Goal: Find specific page/section: Find specific page/section

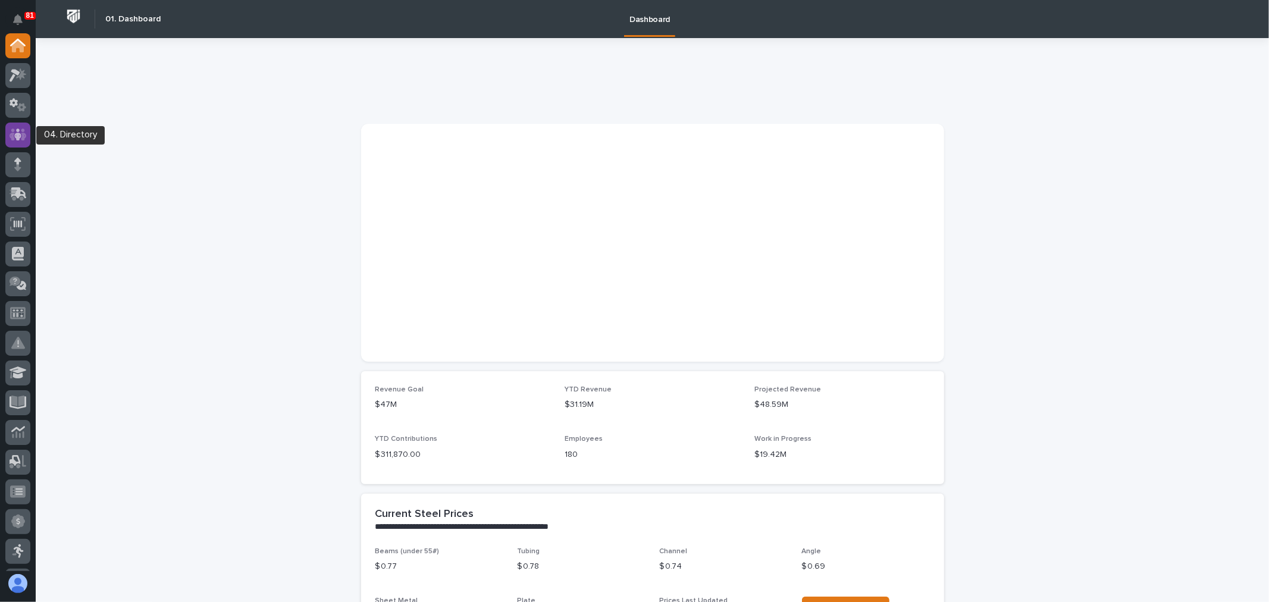
click at [14, 133] on icon at bounding box center [18, 135] width 17 height 14
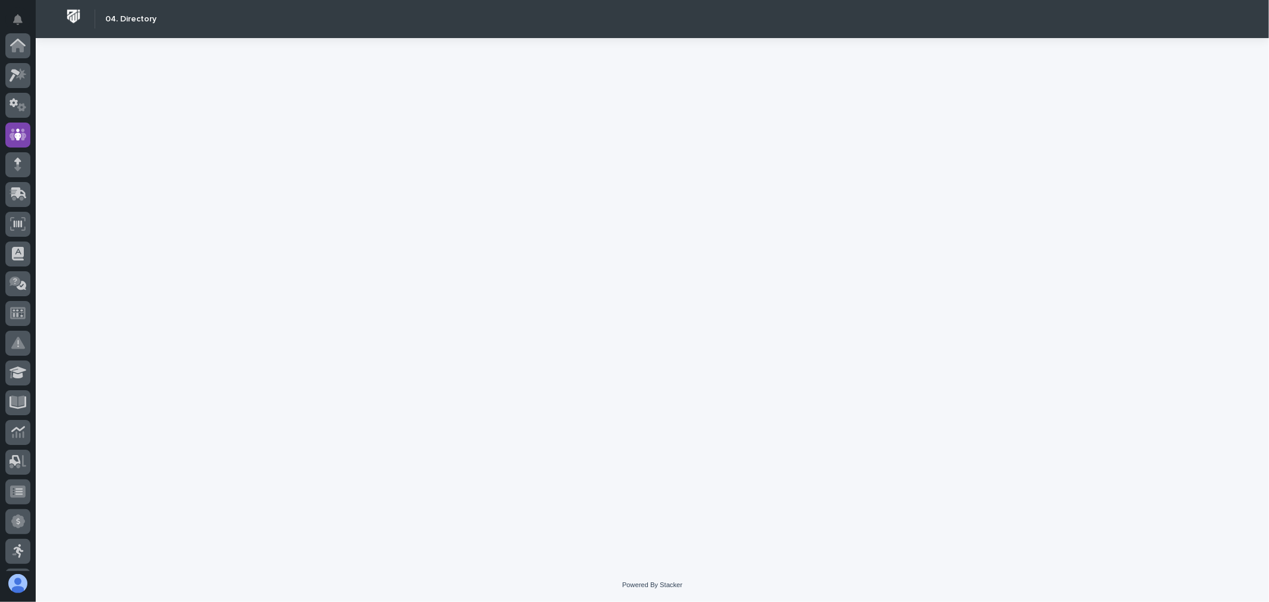
scroll to position [89, 0]
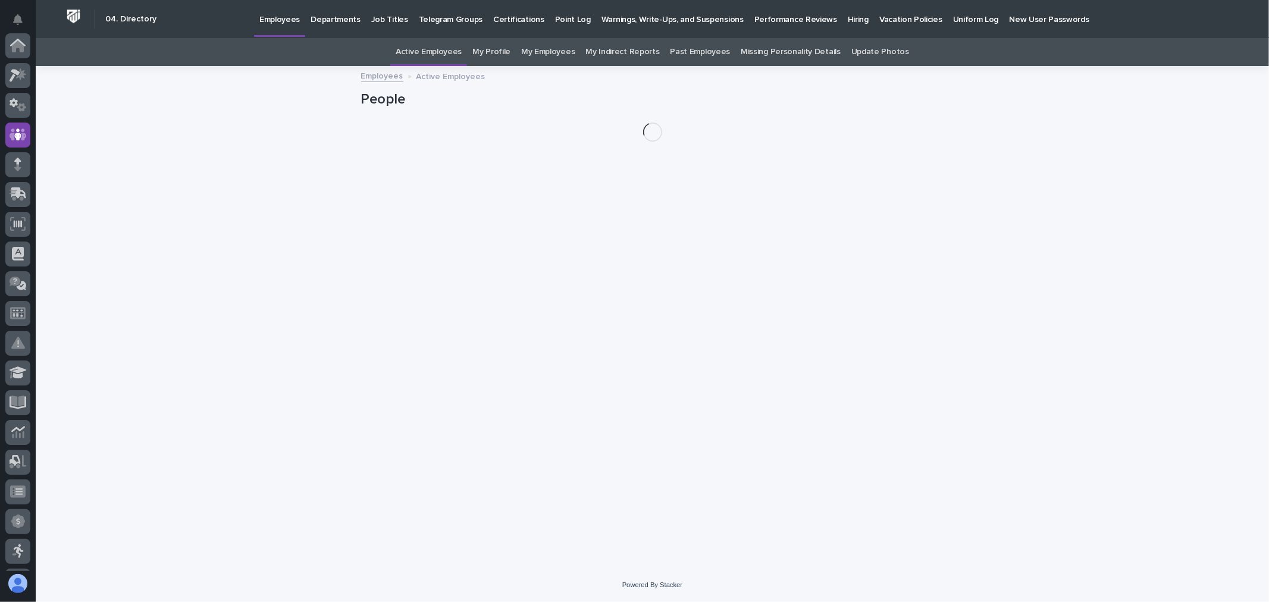
scroll to position [89, 0]
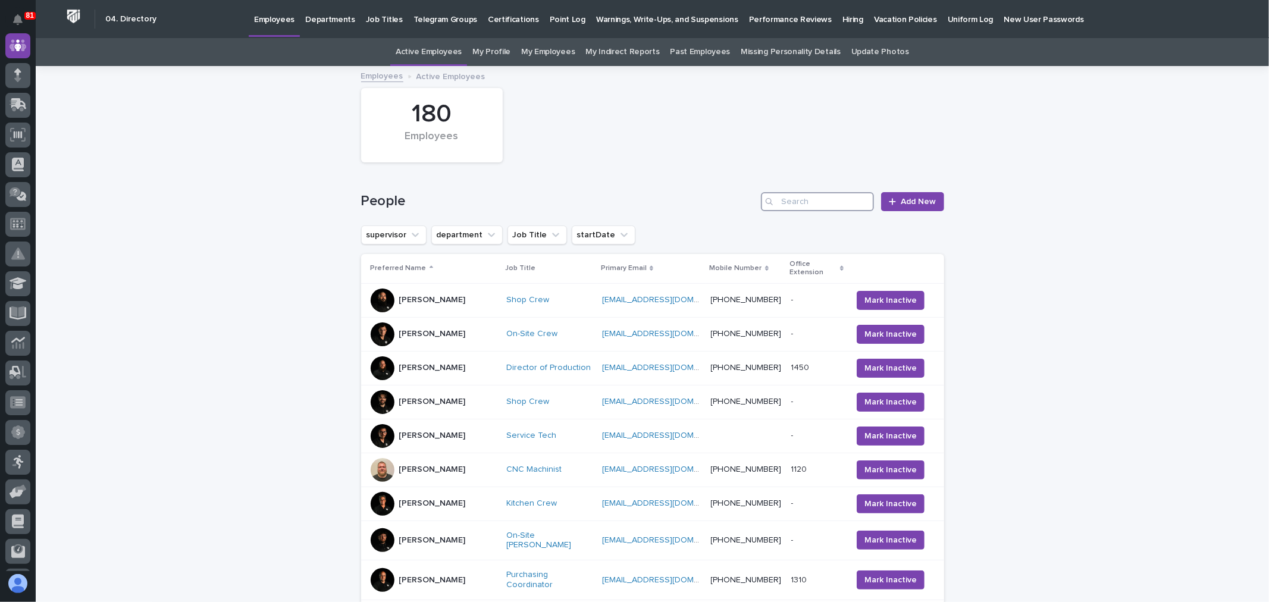
click at [850, 192] on input "Search" at bounding box center [817, 201] width 113 height 19
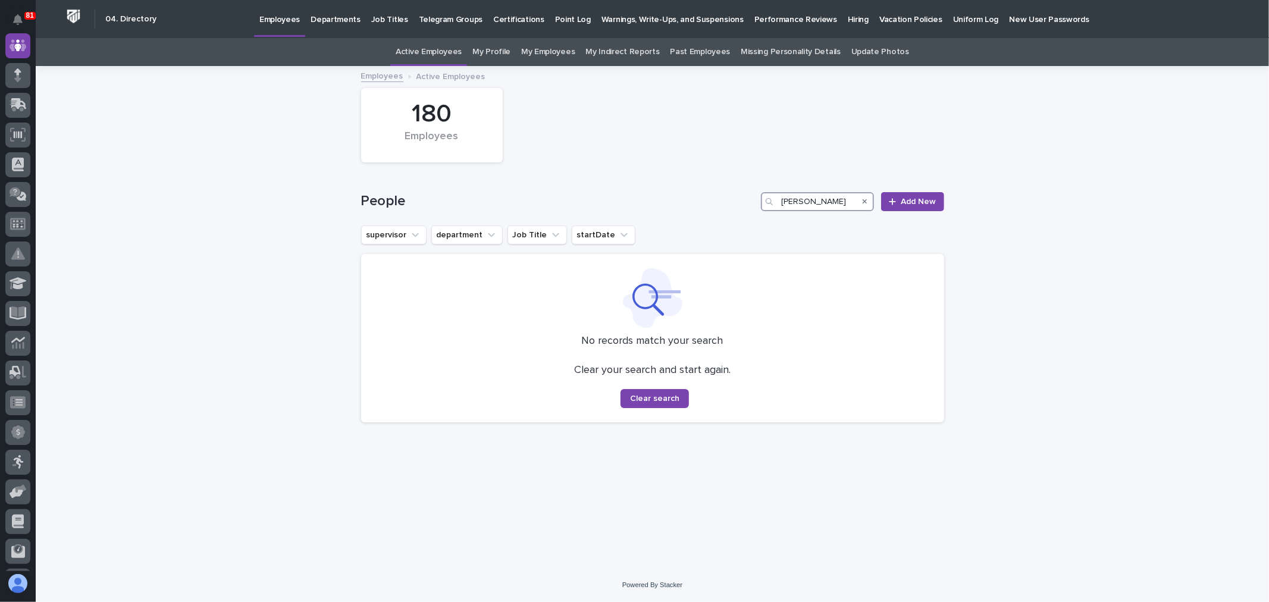
drag, startPoint x: 820, startPoint y: 199, endPoint x: 756, endPoint y: 199, distance: 63.7
click at [756, 199] on div "People [PERSON_NAME] Add New" at bounding box center [652, 201] width 583 height 19
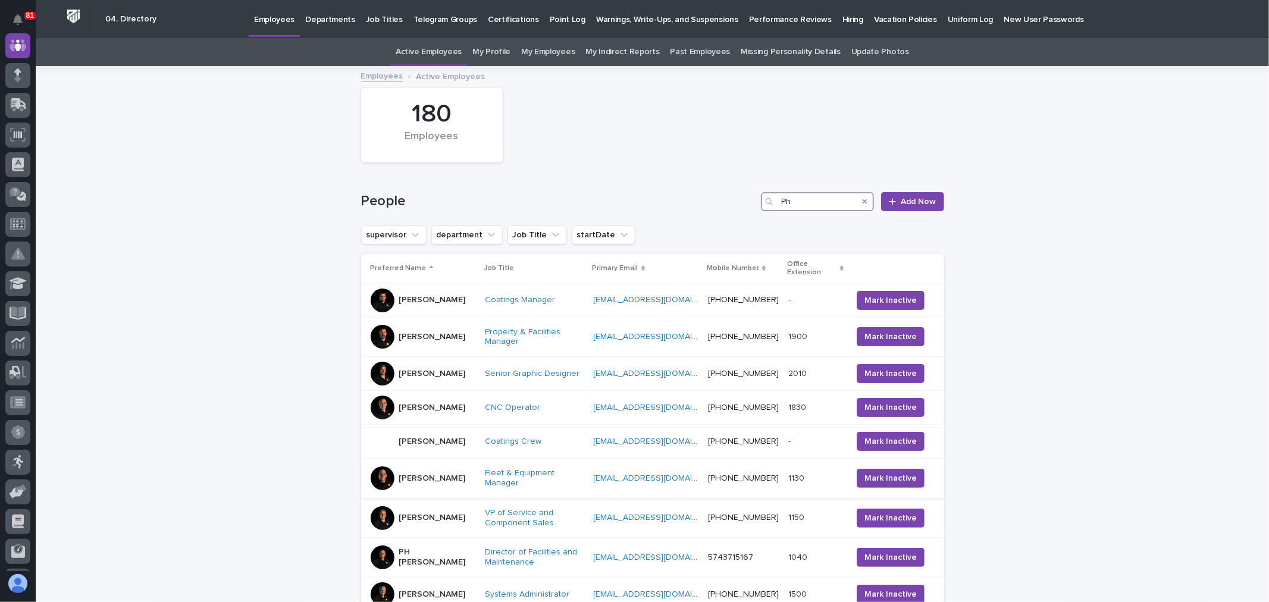
scroll to position [66, 0]
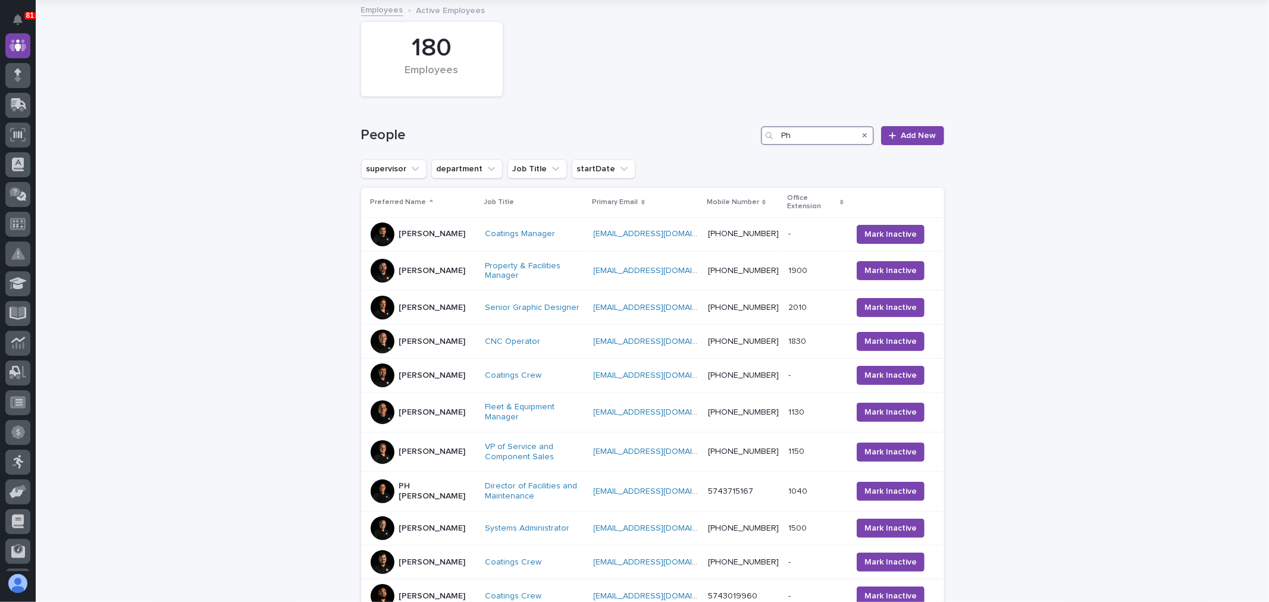
type input "Ph"
click at [440, 457] on p "[PERSON_NAME]" at bounding box center [432, 452] width 67 height 10
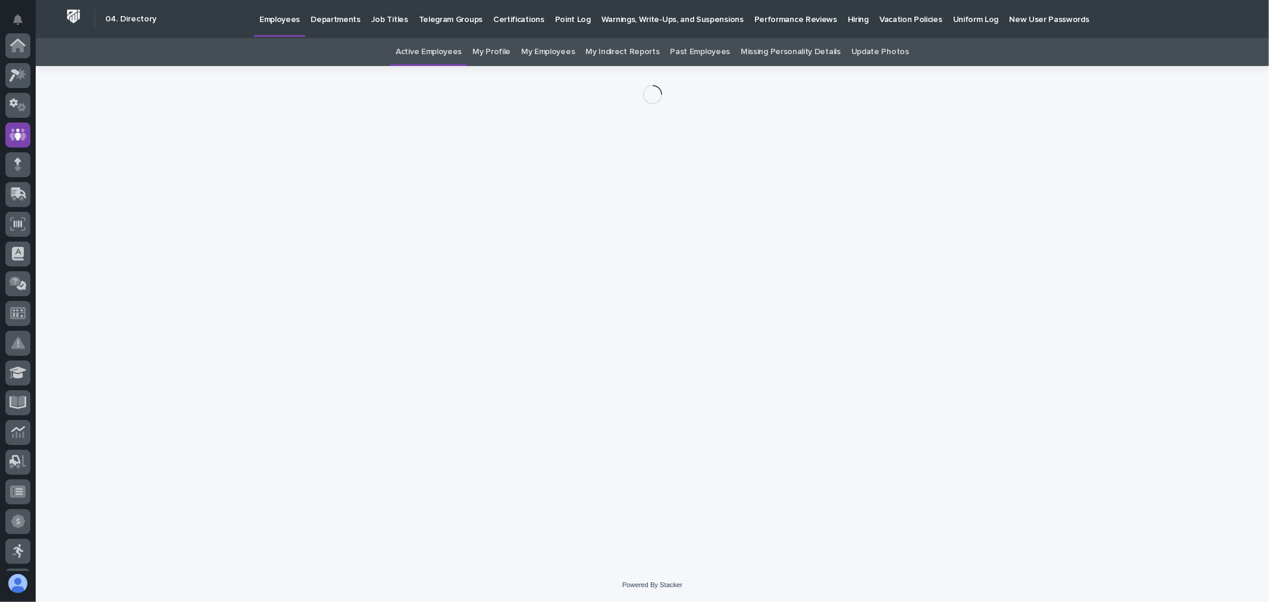
scroll to position [89, 0]
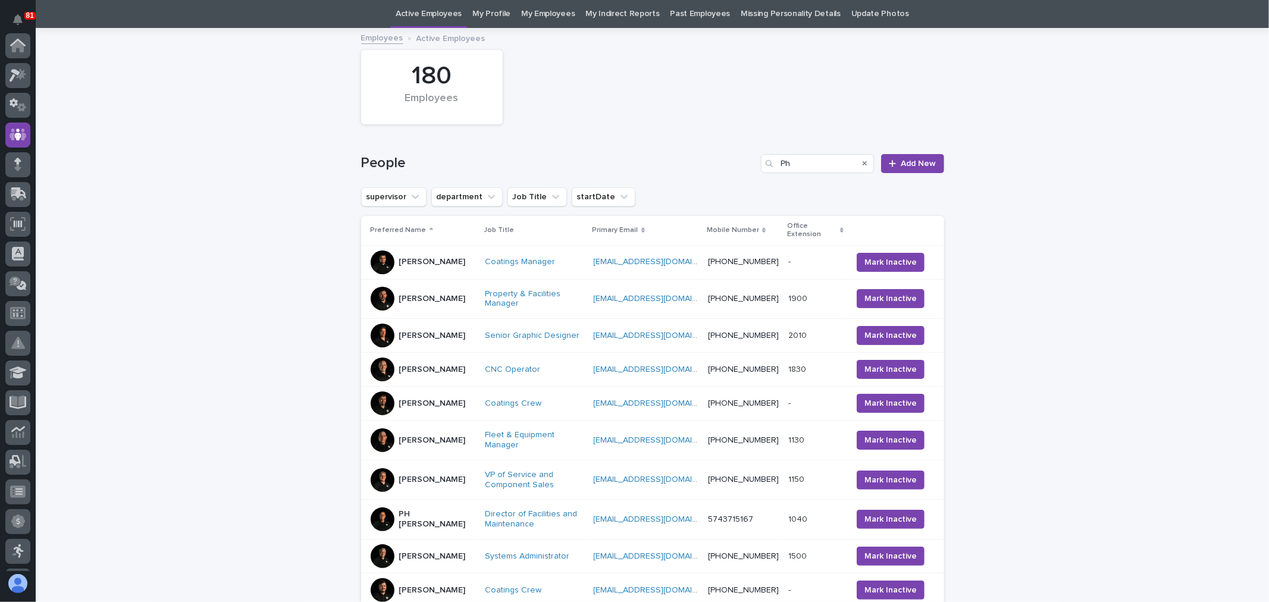
scroll to position [89, 0]
click at [455, 534] on div "PH [PERSON_NAME]" at bounding box center [423, 520] width 105 height 30
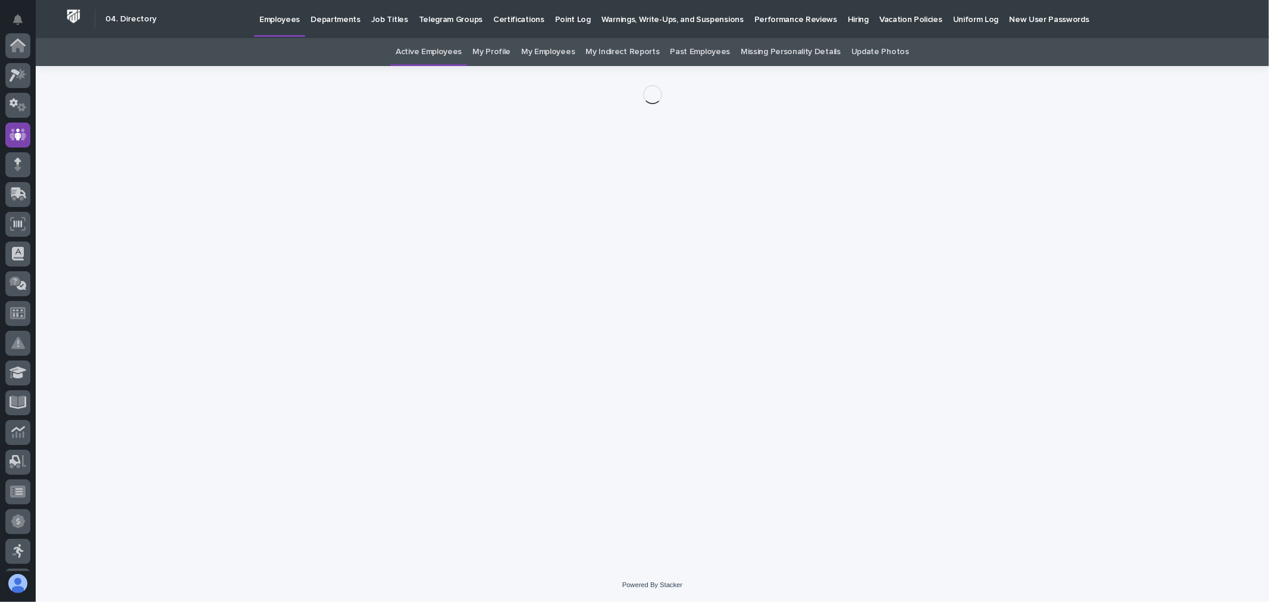
scroll to position [89, 0]
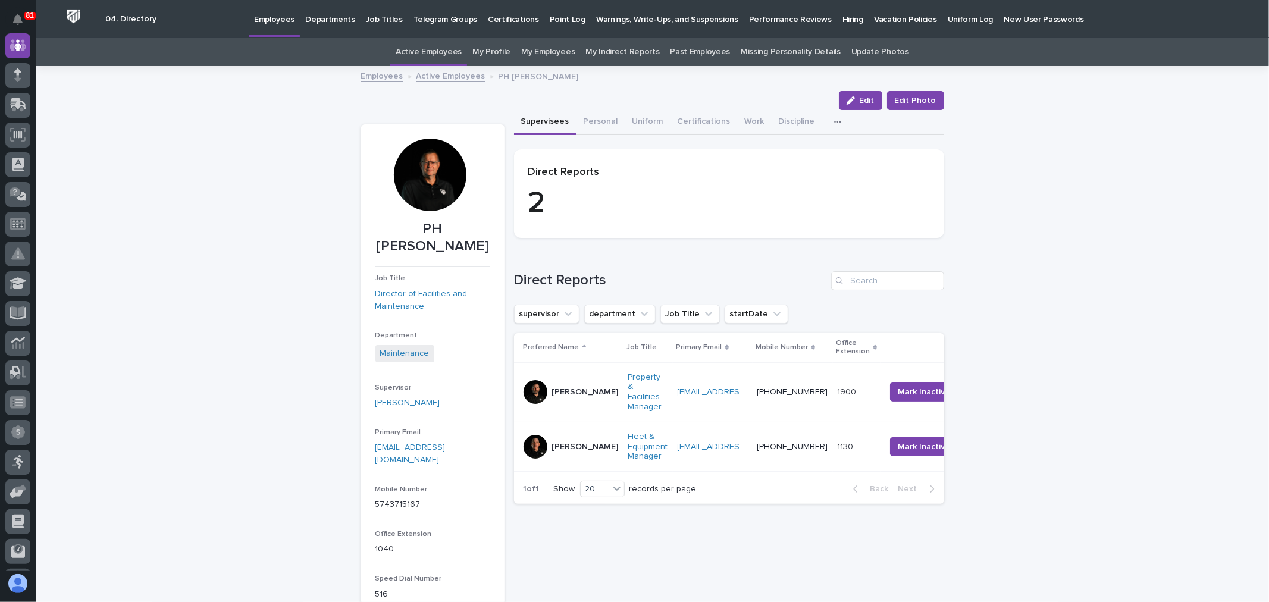
click at [567, 387] on p "[PERSON_NAME]" at bounding box center [585, 392] width 67 height 10
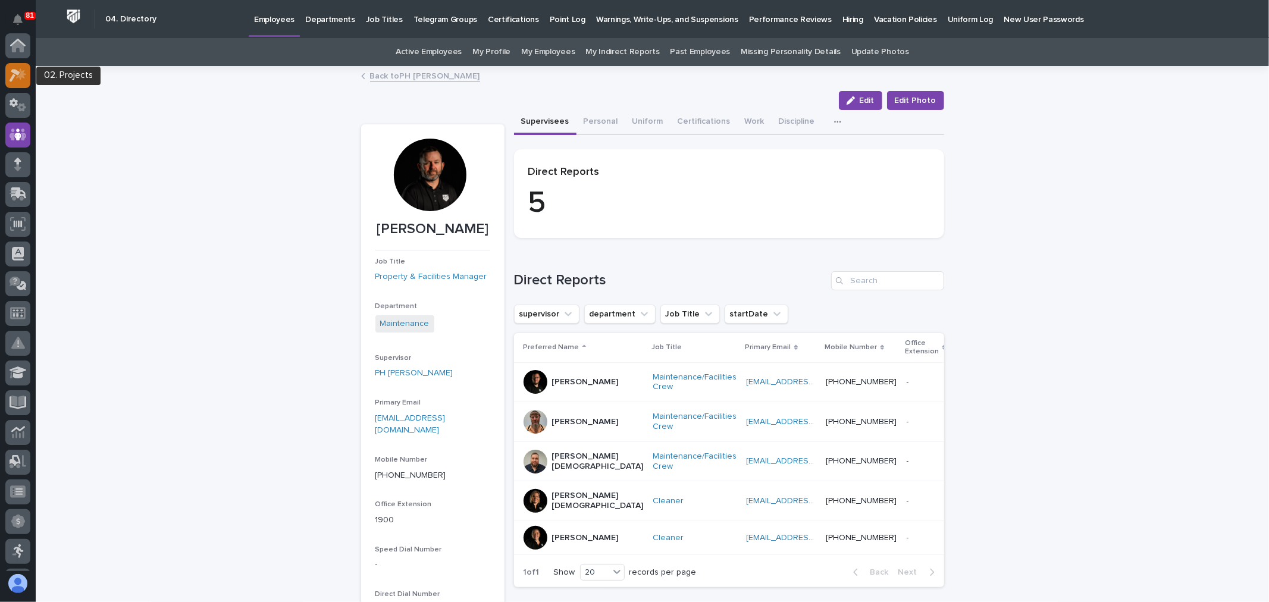
click at [16, 74] on icon at bounding box center [18, 75] width 17 height 14
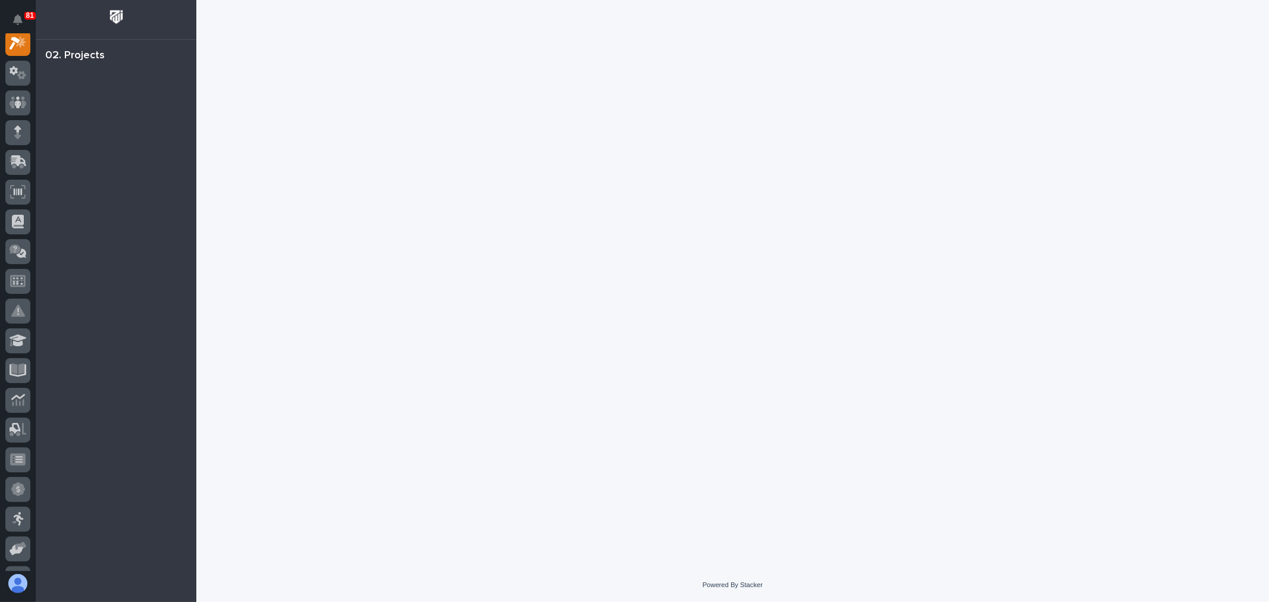
scroll to position [30, 0]
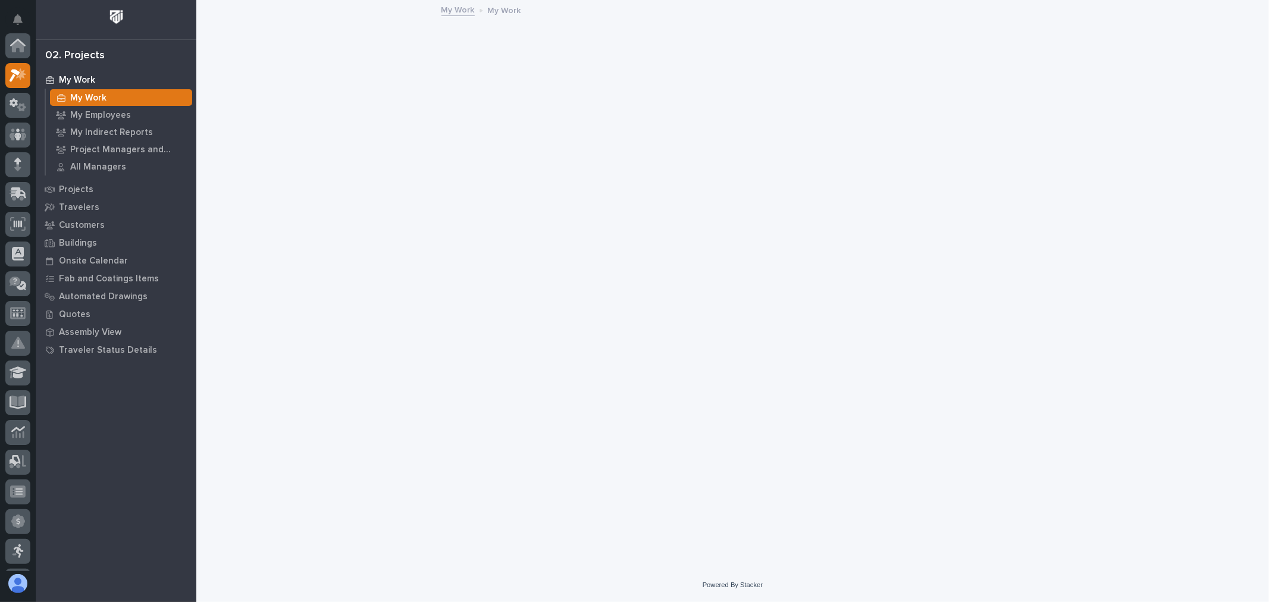
scroll to position [30, 0]
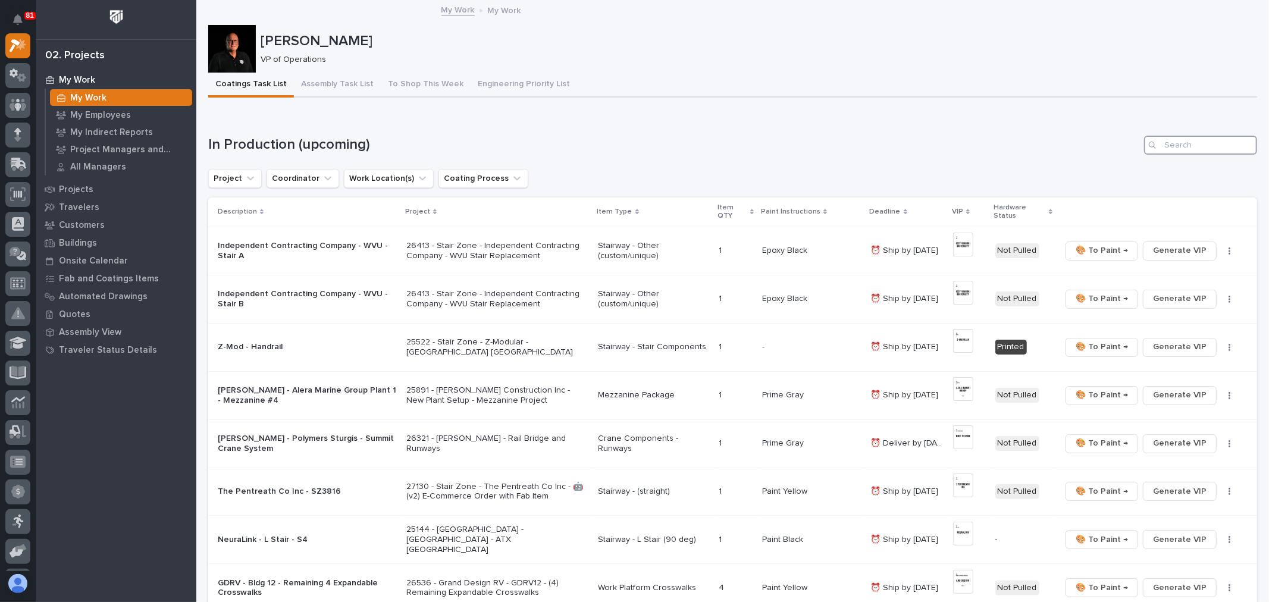
click at [1188, 143] on input "Search" at bounding box center [1200, 145] width 113 height 19
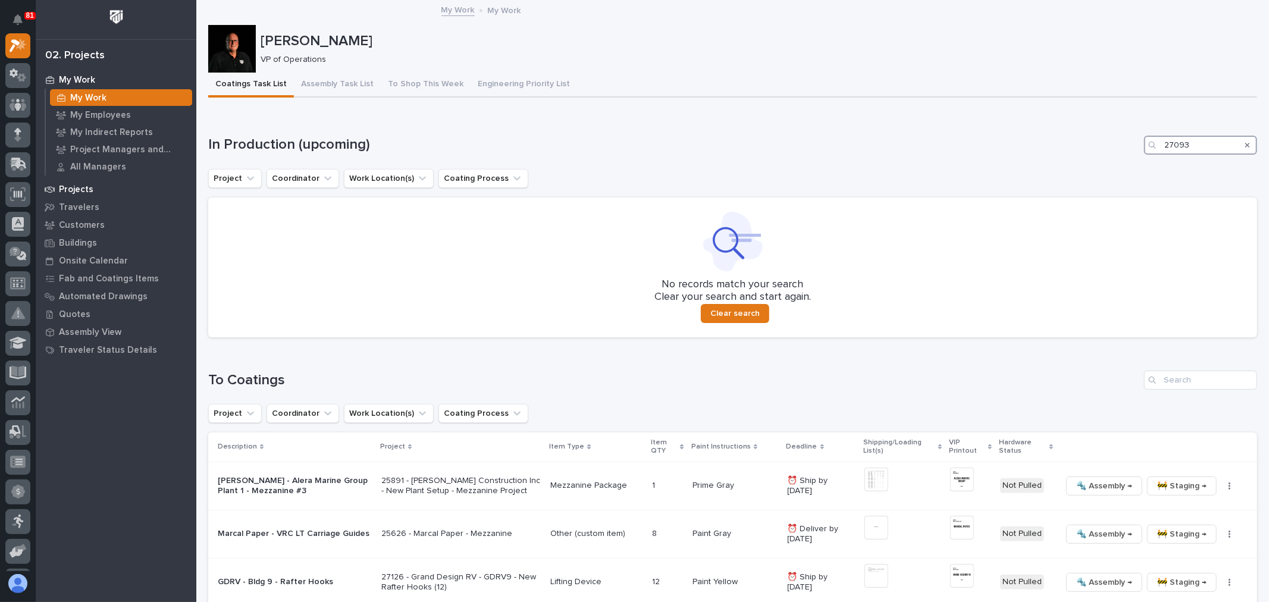
type input "27093"
click at [76, 188] on p "Projects" at bounding box center [76, 189] width 35 height 11
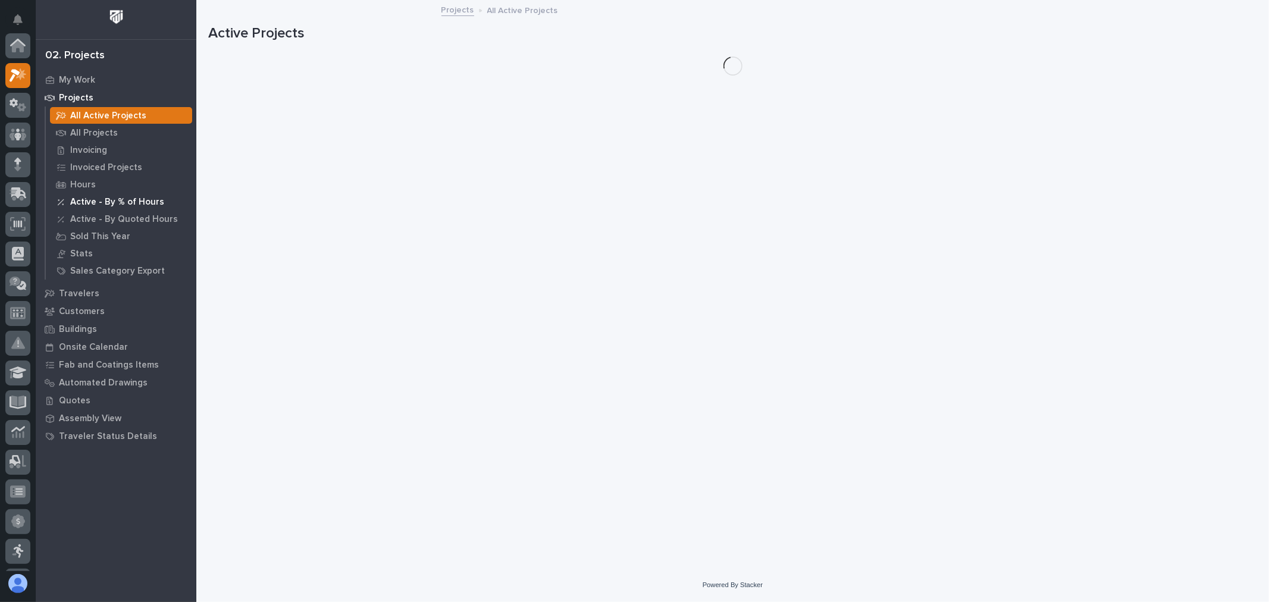
scroll to position [30, 0]
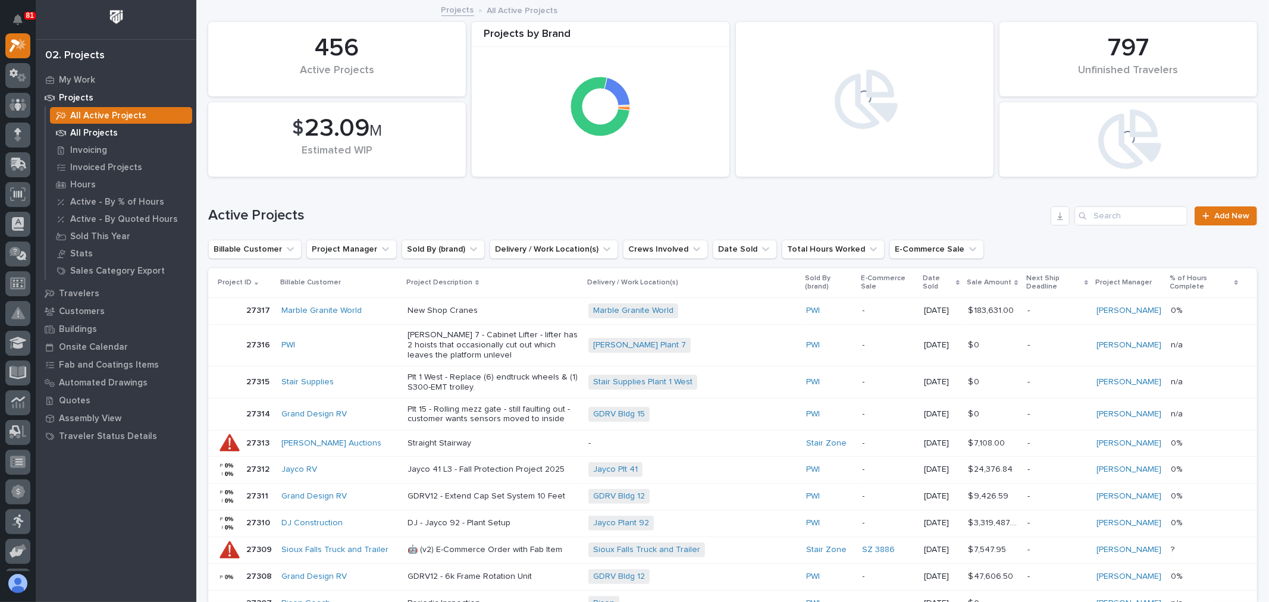
click at [104, 129] on p "All Projects" at bounding box center [94, 133] width 48 height 11
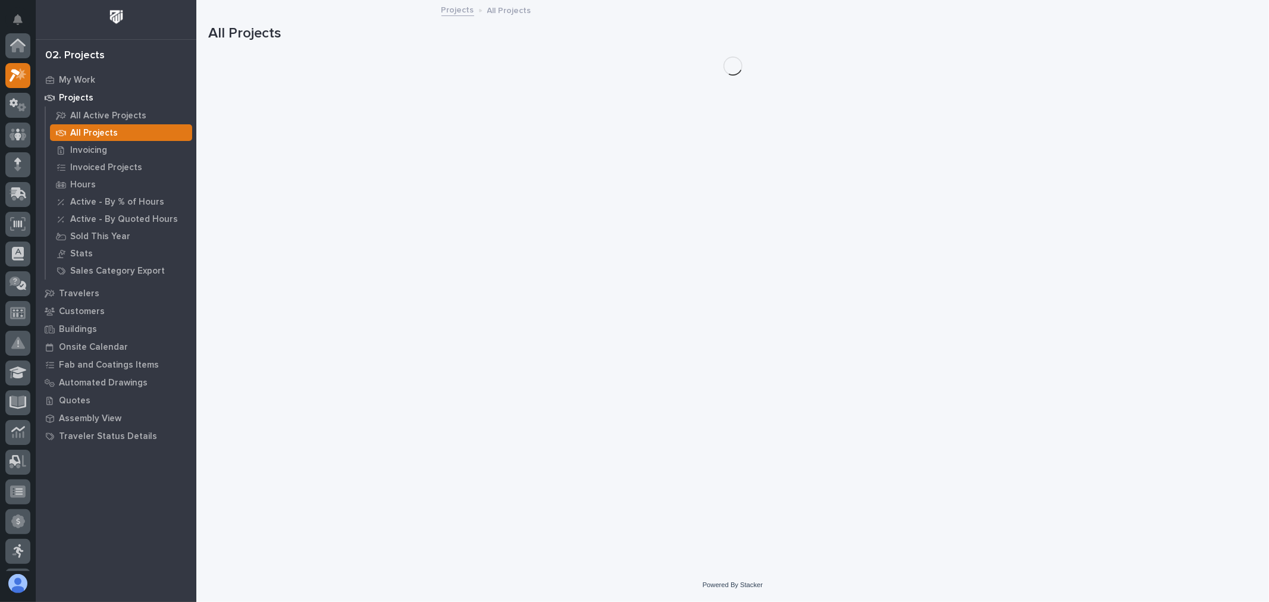
scroll to position [30, 0]
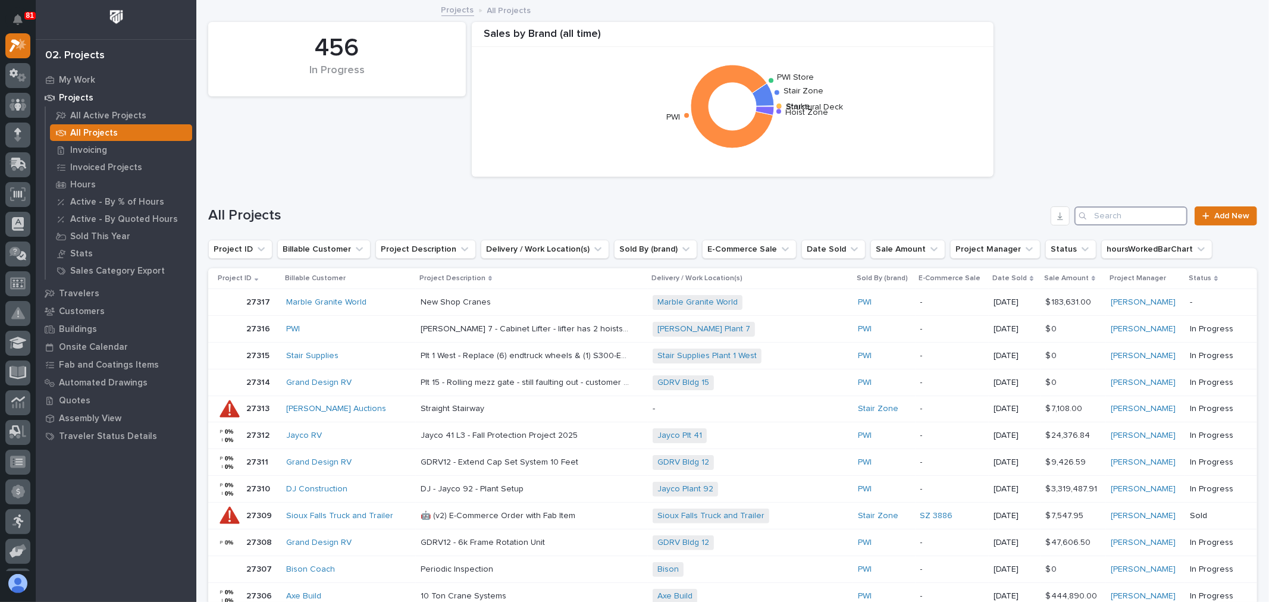
click at [1118, 219] on input "Search" at bounding box center [1131, 215] width 113 height 19
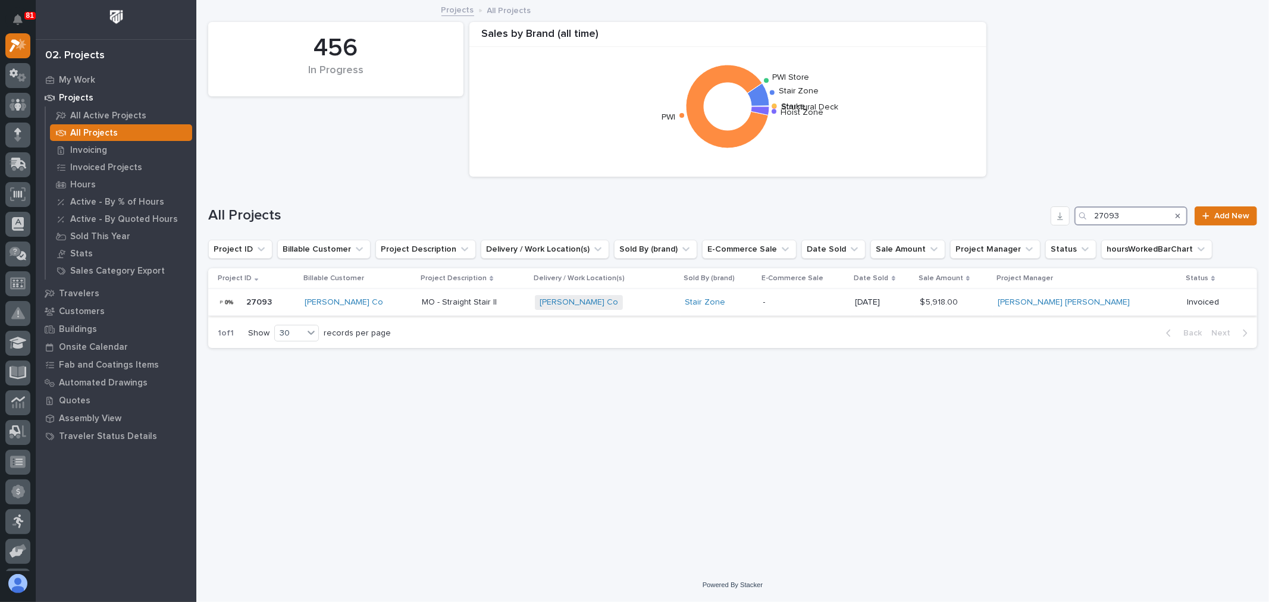
type input "27093"
click at [658, 304] on div "[PERSON_NAME] Co + 0" at bounding box center [605, 302] width 141 height 15
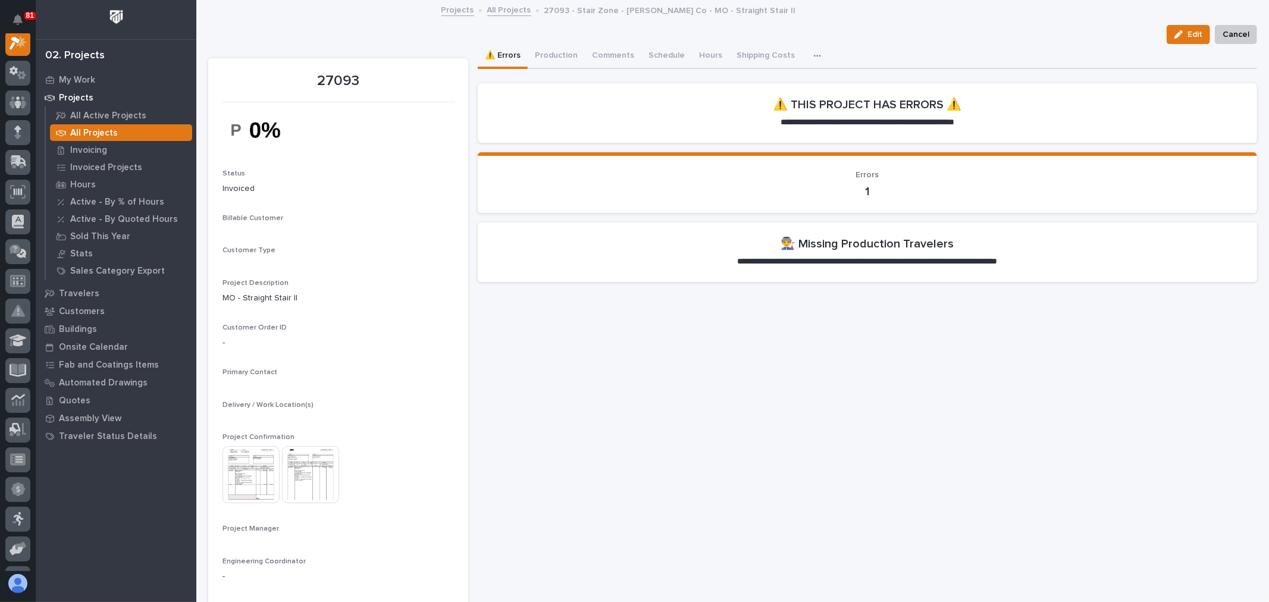
scroll to position [30, 0]
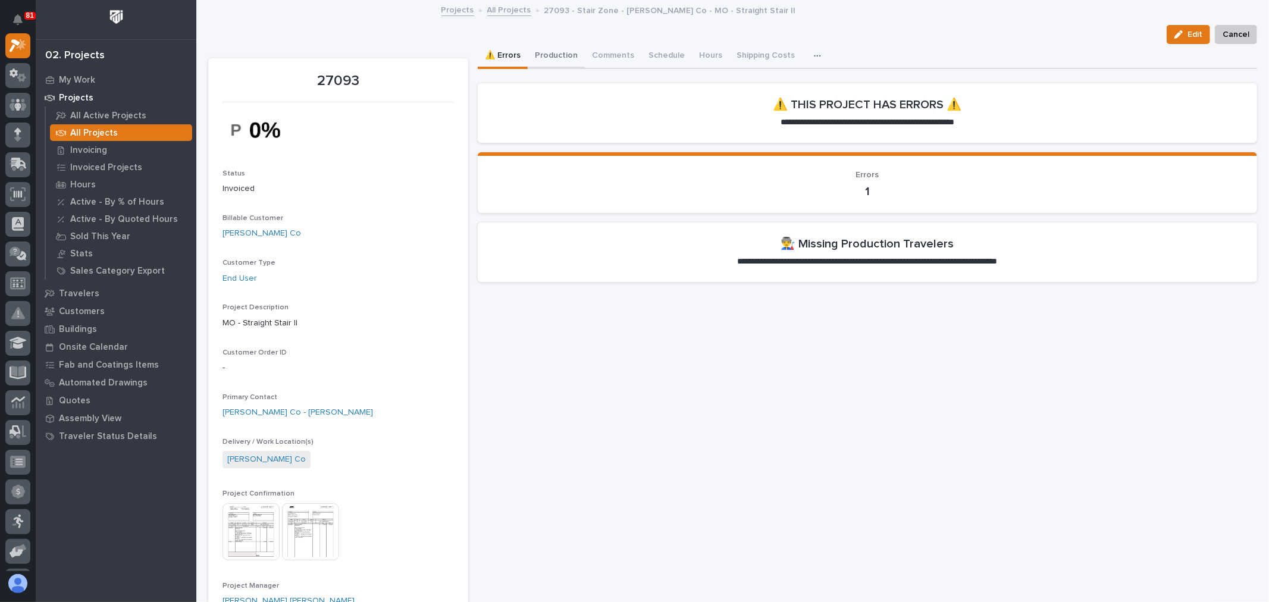
click at [544, 56] on button "Production" at bounding box center [556, 56] width 57 height 25
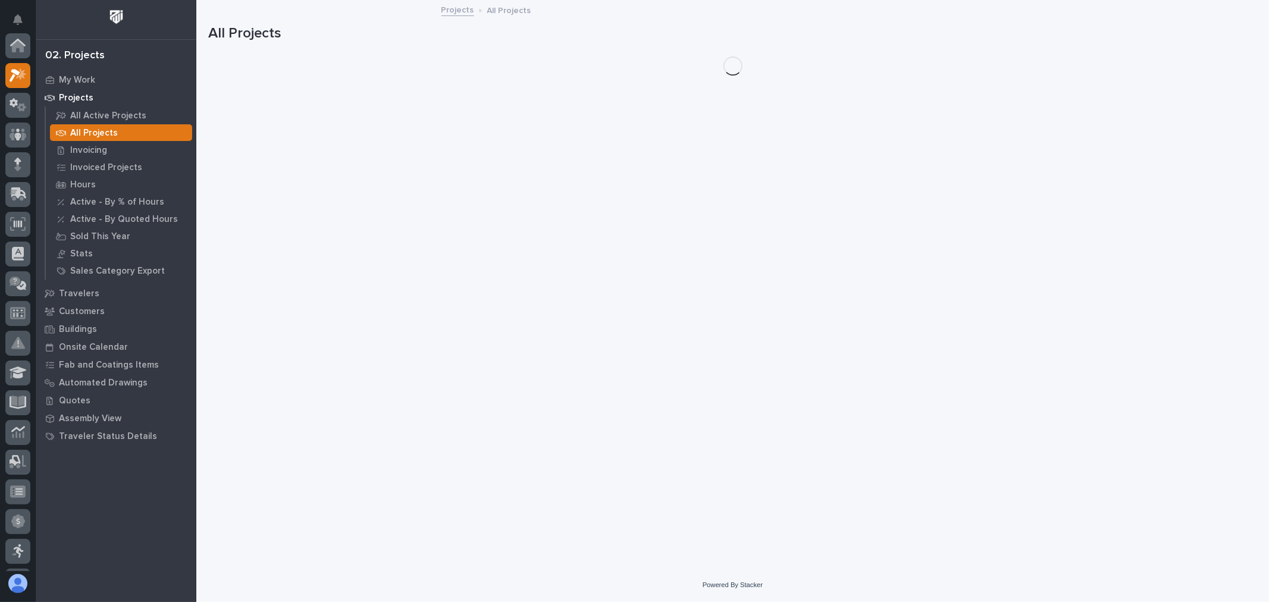
scroll to position [32, 0]
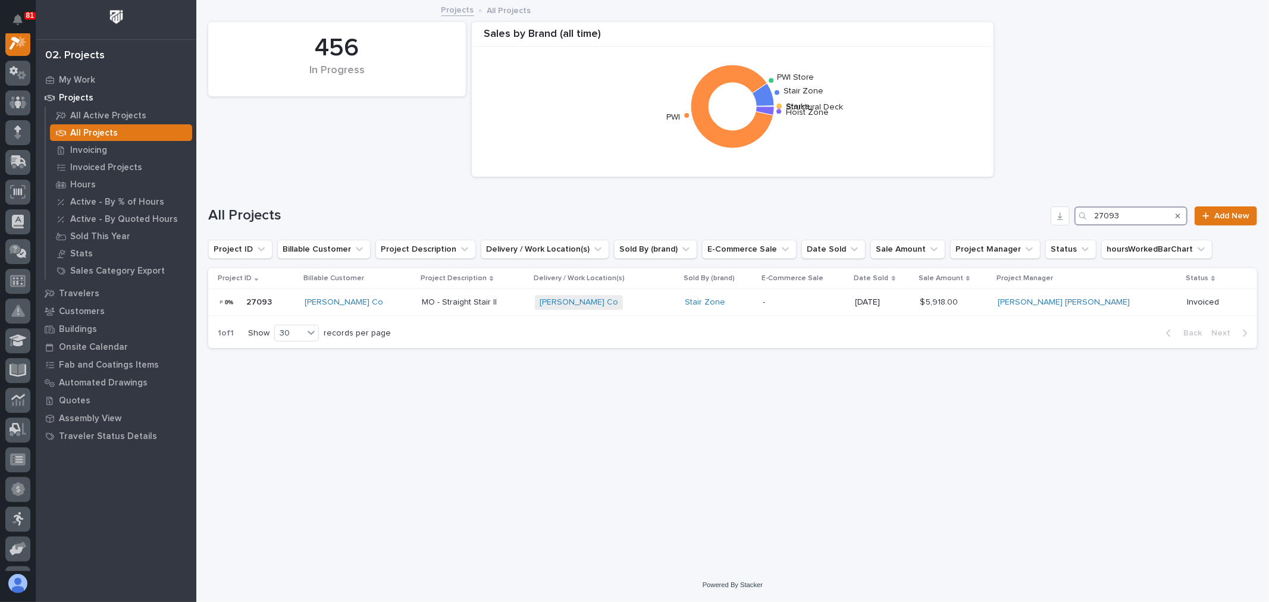
click at [1129, 209] on input "27093" at bounding box center [1131, 215] width 113 height 19
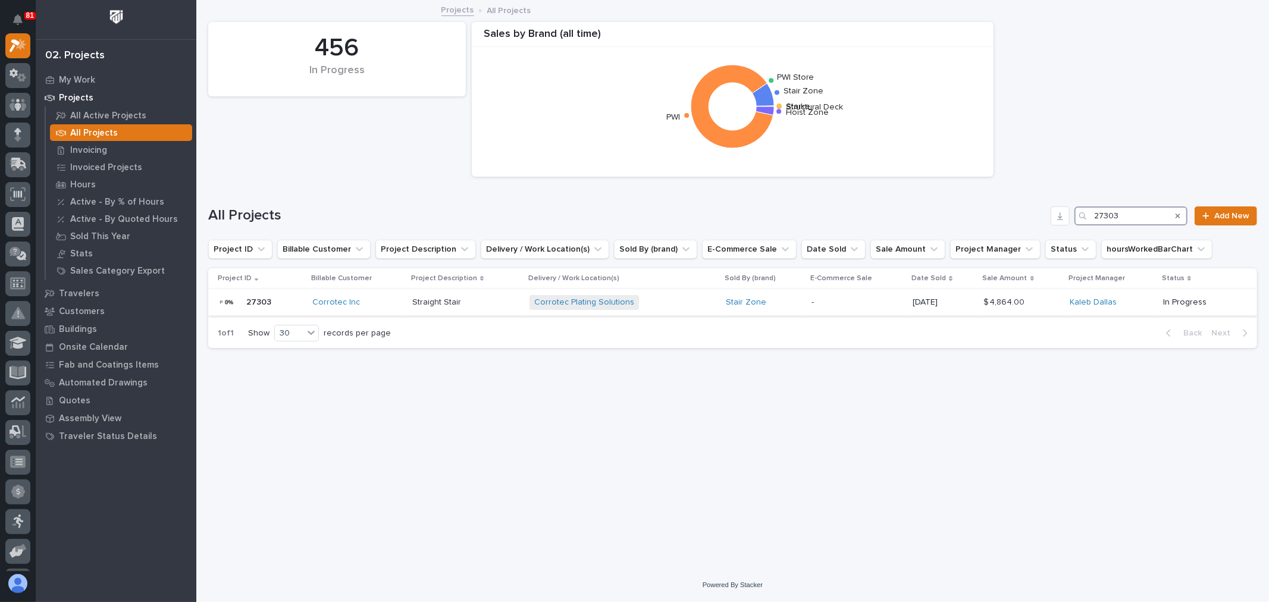
type input "27303"
click at [828, 299] on p "-" at bounding box center [858, 303] width 92 height 10
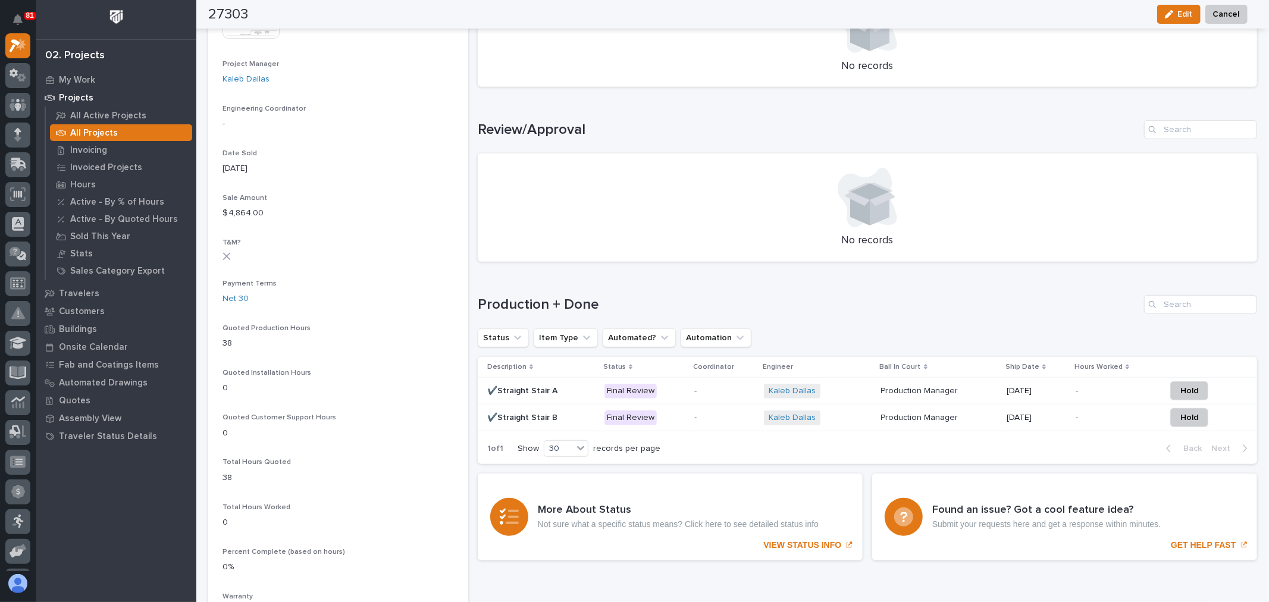
scroll to position [595, 0]
